Goal: Task Accomplishment & Management: Complete application form

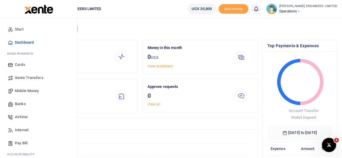
scroll to position [4, 4]
click at [28, 92] on span "Mobile Money" at bounding box center [27, 91] width 24 height 6
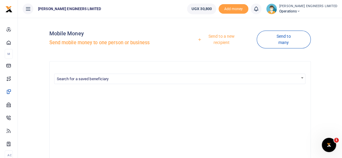
click at [225, 43] on link "Send to a new recipient" at bounding box center [219, 39] width 74 height 17
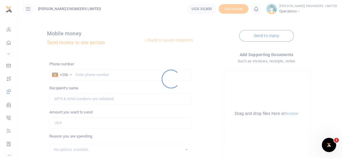
drag, startPoint x: 89, startPoint y: 75, endPoint x: 91, endPoint y: 78, distance: 3.5
click at [90, 77] on div at bounding box center [171, 79] width 342 height 158
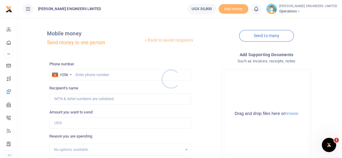
click at [93, 76] on div at bounding box center [171, 79] width 342 height 158
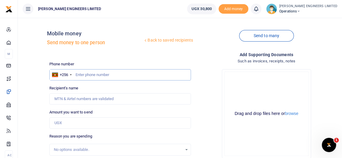
click at [96, 75] on input "text" at bounding box center [119, 74] width 141 height 11
type input "0789741500"
type input "[PERSON_NAME]"
type input "0789741500"
click at [62, 126] on input "Amount you want to send" at bounding box center [119, 122] width 141 height 11
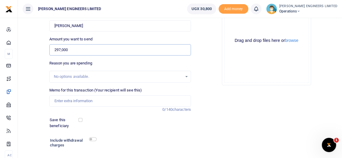
scroll to position [81, 0]
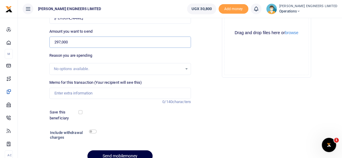
type input "297,000"
click at [92, 132] on input "checkbox" at bounding box center [93, 132] width 8 height 4
checkbox input "true"
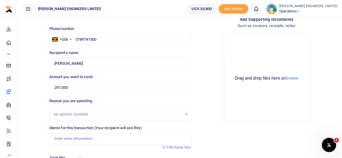
scroll to position [27, 0]
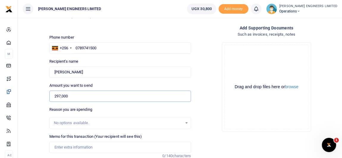
click at [72, 95] on input "297,000" at bounding box center [119, 96] width 141 height 11
type input "2"
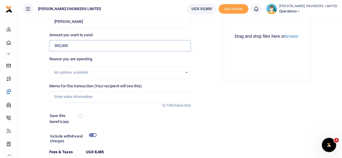
scroll to position [81, 0]
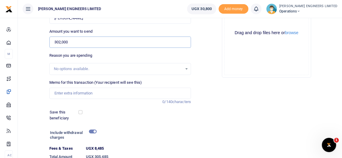
type input "302,000"
click at [92, 130] on input "checkbox" at bounding box center [93, 132] width 8 height 4
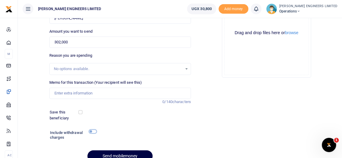
click at [92, 130] on input "checkbox" at bounding box center [93, 132] width 8 height 4
checkbox input "true"
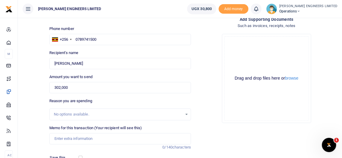
scroll to position [27, 0]
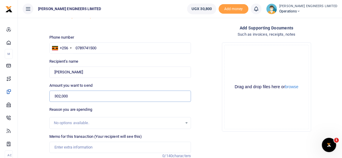
click at [71, 95] on input "302,000" at bounding box center [119, 96] width 141 height 11
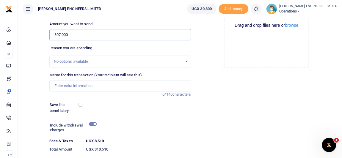
scroll to position [108, 0]
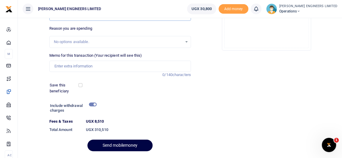
type input "307,000"
click at [92, 105] on input "checkbox" at bounding box center [93, 105] width 8 height 4
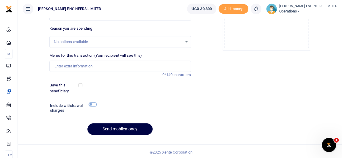
click at [92, 105] on input "checkbox" at bounding box center [93, 105] width 8 height 4
checkbox input "true"
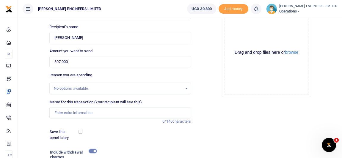
scroll to position [54, 0]
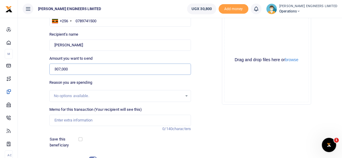
click at [69, 68] on input "307,000" at bounding box center [119, 69] width 141 height 11
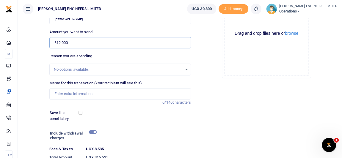
scroll to position [81, 0]
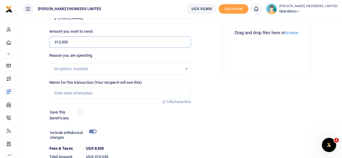
type input "312,000"
click at [90, 132] on input "checkbox" at bounding box center [93, 132] width 8 height 4
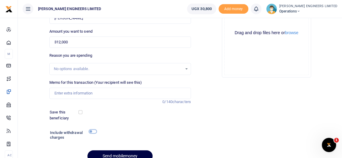
click at [91, 132] on input "checkbox" at bounding box center [93, 132] width 8 height 4
checkbox input "true"
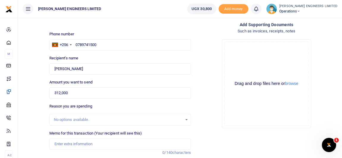
scroll to position [27, 0]
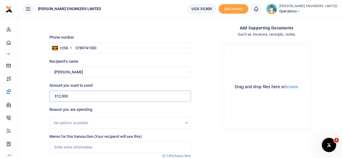
click at [69, 96] on input "312,000" at bounding box center [119, 96] width 141 height 11
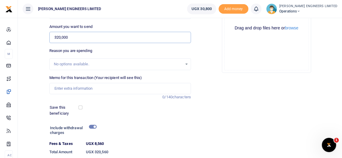
scroll to position [108, 0]
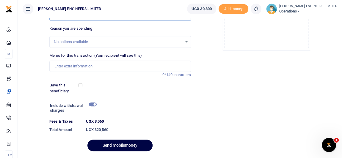
type input "320,000"
click at [93, 105] on input "checkbox" at bounding box center [93, 105] width 8 height 4
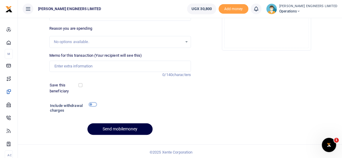
click at [93, 105] on input "checkbox" at bounding box center [93, 105] width 8 height 4
checkbox input "true"
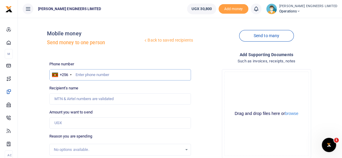
click at [81, 74] on input "text" at bounding box center [119, 74] width 141 height 11
type input "789741500"
type input "[PERSON_NAME]"
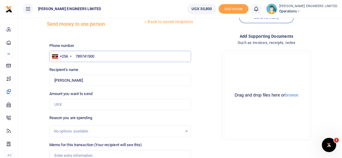
scroll to position [27, 0]
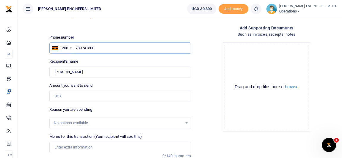
type input "789741500"
click at [67, 97] on input "Amount you want to send" at bounding box center [119, 96] width 141 height 11
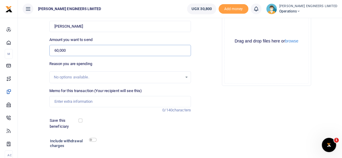
scroll to position [81, 0]
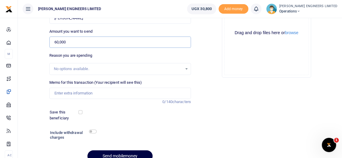
type input "60,000"
click at [93, 131] on input "checkbox" at bounding box center [93, 132] width 8 height 4
checkbox input "true"
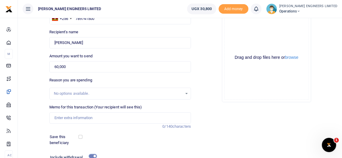
scroll to position [54, 0]
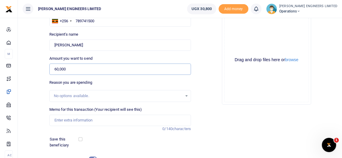
click at [70, 70] on input "60,000" at bounding box center [119, 69] width 141 height 11
type input "6"
type input "0"
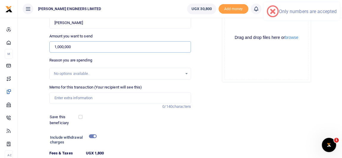
scroll to position [81, 0]
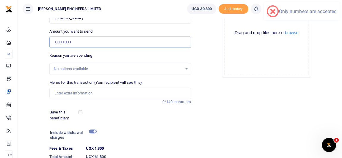
type input "1,000,000"
click at [91, 132] on input "checkbox" at bounding box center [93, 132] width 8 height 4
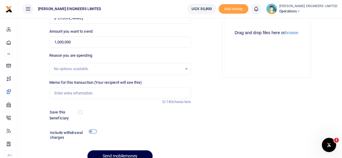
click at [92, 131] on input "checkbox" at bounding box center [93, 132] width 8 height 4
checkbox input "true"
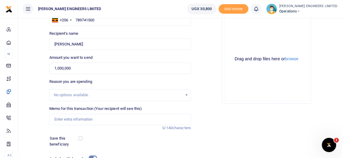
scroll to position [54, 0]
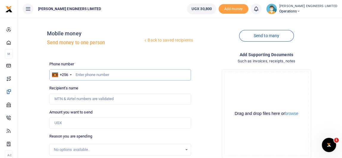
click at [88, 75] on input "text" at bounding box center [119, 74] width 141 height 11
type input "789741500"
type input "[PERSON_NAME]"
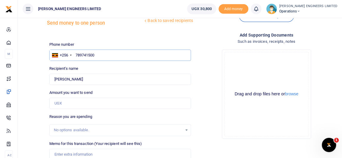
scroll to position [27, 0]
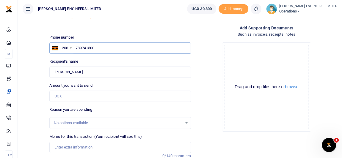
type input "789741500"
drag, startPoint x: 59, startPoint y: 94, endPoint x: 68, endPoint y: 105, distance: 14.1
click at [59, 94] on input "Amount you want to send" at bounding box center [119, 96] width 141 height 11
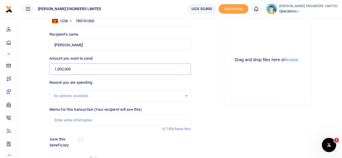
scroll to position [81, 0]
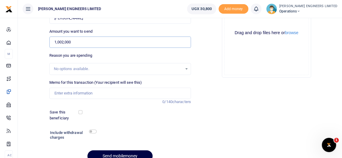
type input "1,002,000"
click at [94, 131] on input "checkbox" at bounding box center [93, 132] width 8 height 4
checkbox input "true"
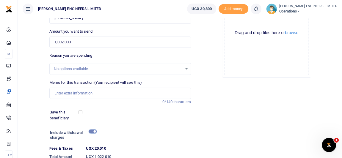
scroll to position [54, 0]
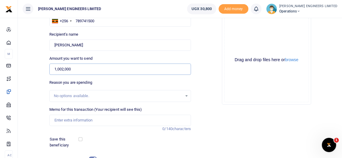
click at [63, 68] on input "1,002,000" at bounding box center [119, 69] width 141 height 11
click at [61, 69] on input "1,002,000" at bounding box center [119, 69] width 141 height 11
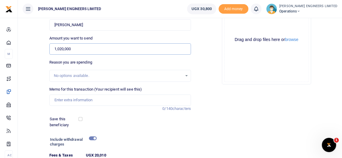
scroll to position [81, 0]
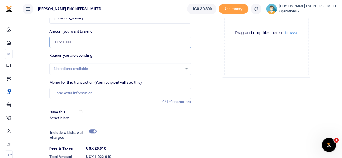
type input "1,020,000"
click at [93, 130] on input "checkbox" at bounding box center [93, 132] width 8 height 4
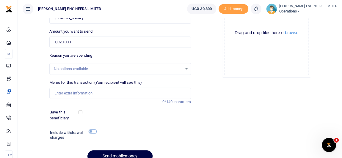
click at [93, 130] on input "checkbox" at bounding box center [93, 132] width 8 height 4
checkbox input "true"
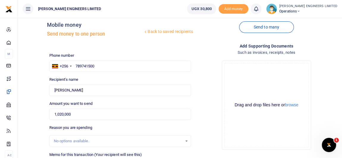
scroll to position [0, 0]
